Goal: Transaction & Acquisition: Obtain resource

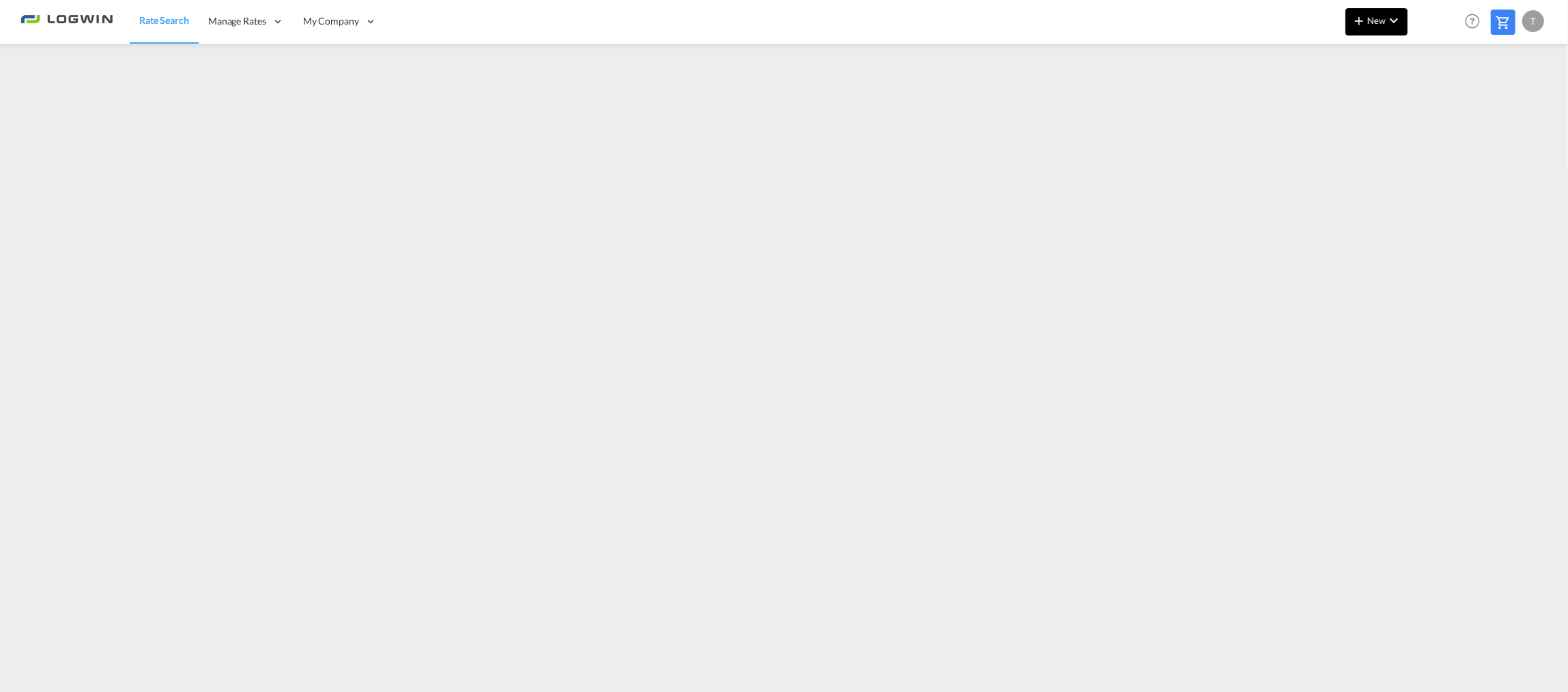
click at [1369, 14] on button "New" at bounding box center [1376, 21] width 62 height 27
click at [1441, 105] on span "Ratesheet" at bounding box center [1433, 102] width 15 height 27
click at [171, 29] on link "Rate Search" at bounding box center [164, 21] width 68 height 44
